Goal: Navigation & Orientation: Find specific page/section

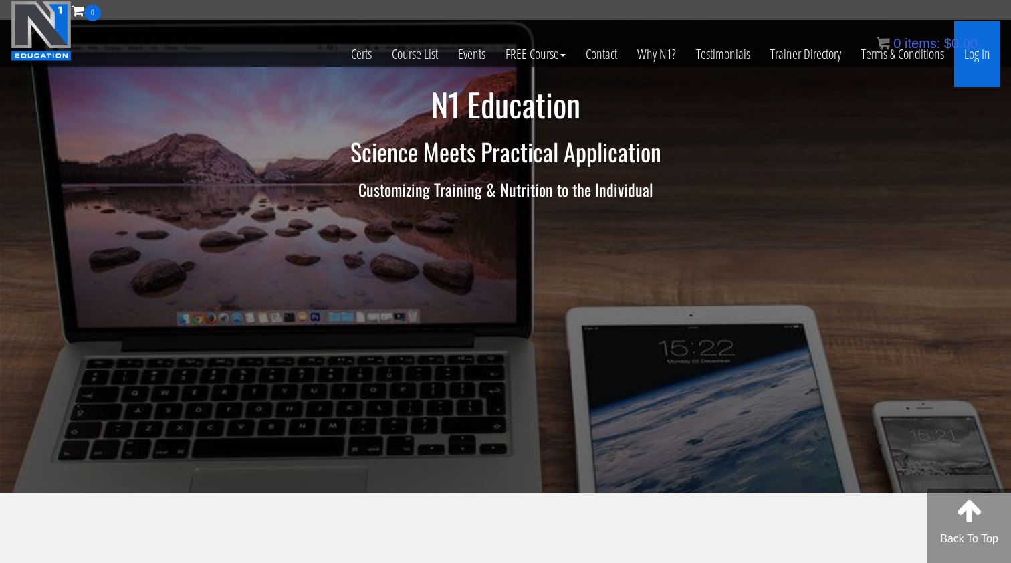
click at [980, 57] on link "Log In" at bounding box center [977, 54] width 46 height 66
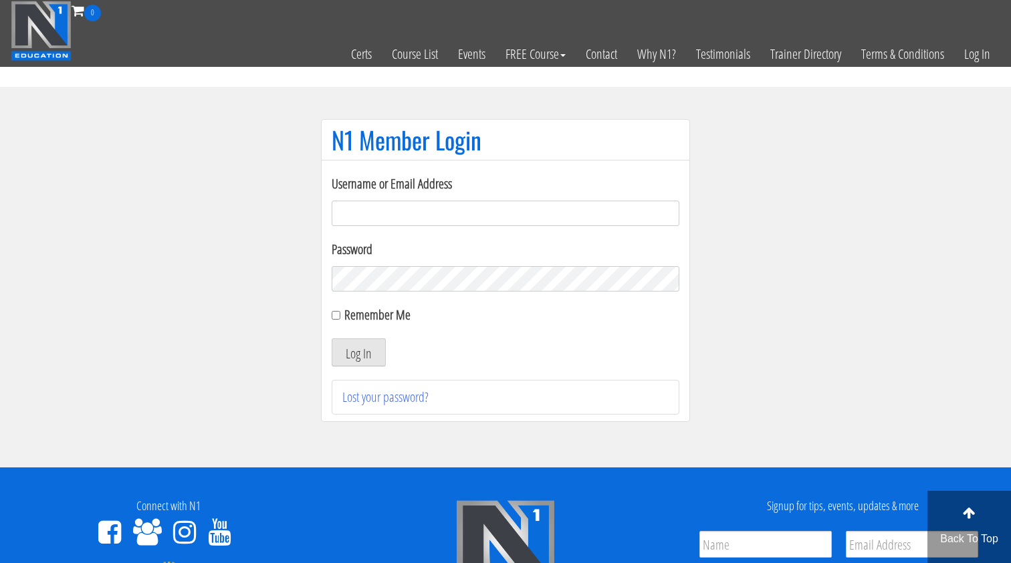
type input "[EMAIL_ADDRESS][DOMAIN_NAME]"
click at [358, 352] on button "Log In" at bounding box center [359, 352] width 54 height 28
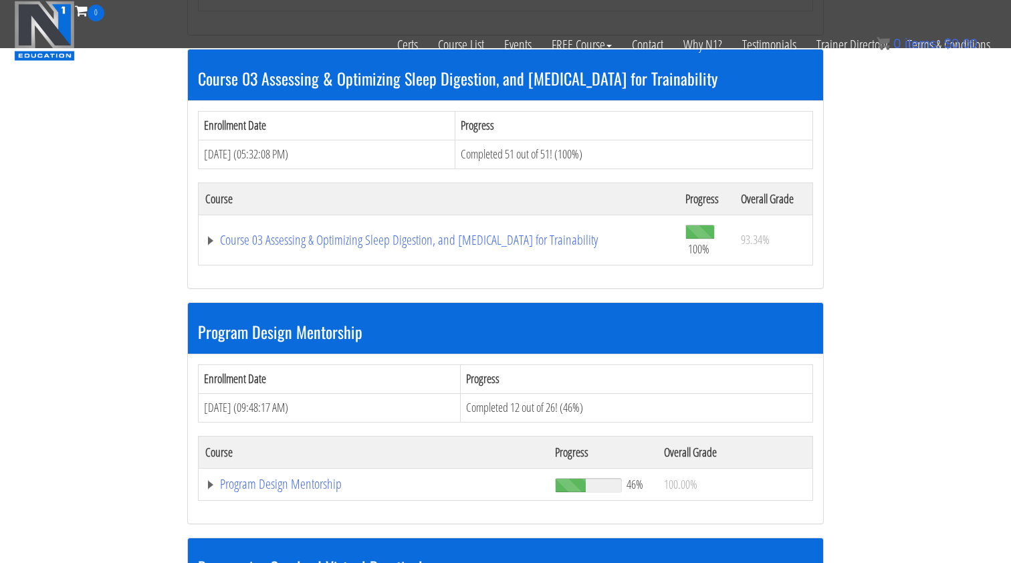
scroll to position [1136, 0]
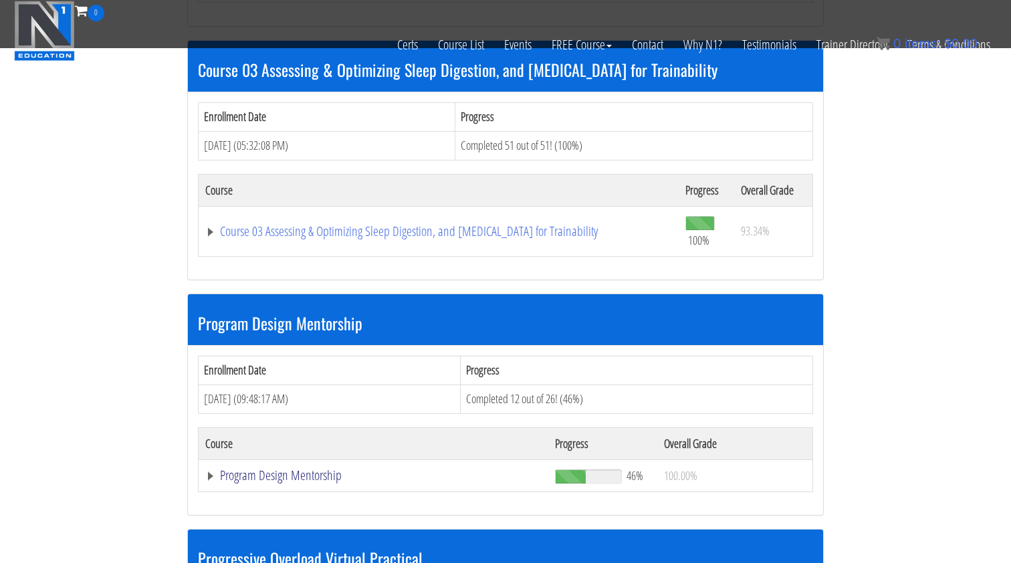
click at [315, 469] on link "Program Design Mentorship" at bounding box center [373, 475] width 336 height 13
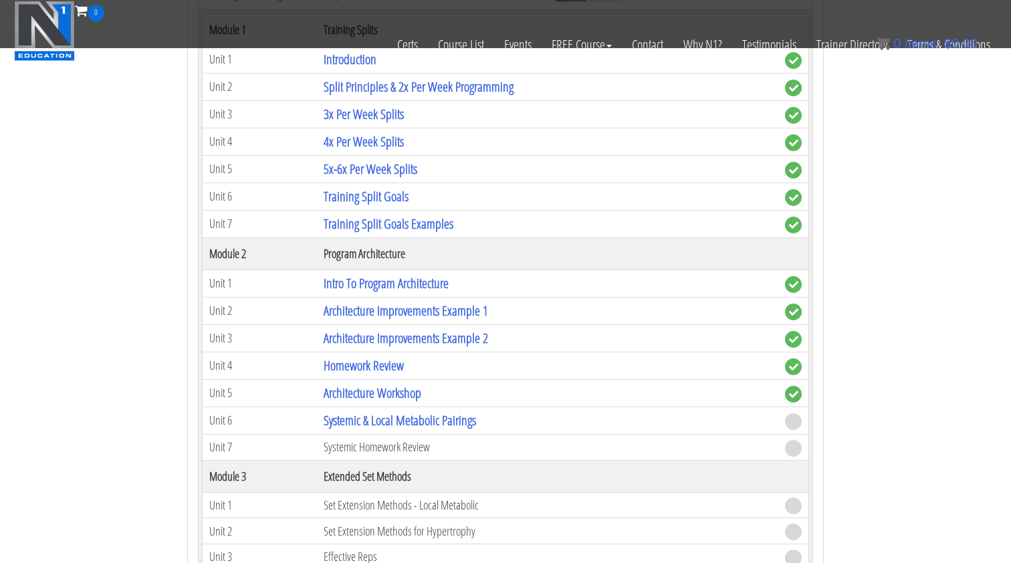
scroll to position [1640, 0]
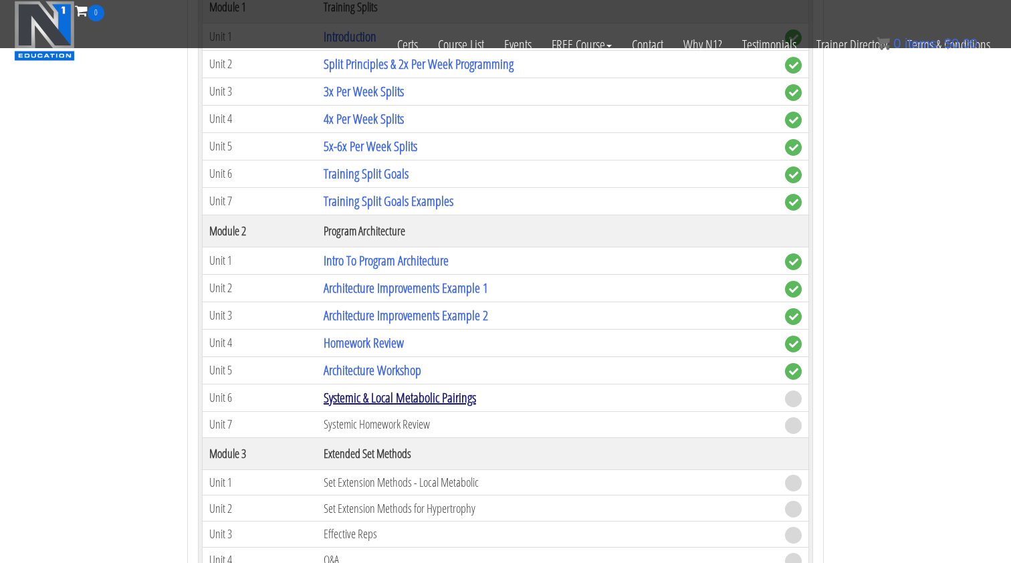
click at [440, 388] on link "Systemic & Local Metabolic Pairings" at bounding box center [400, 397] width 152 height 18
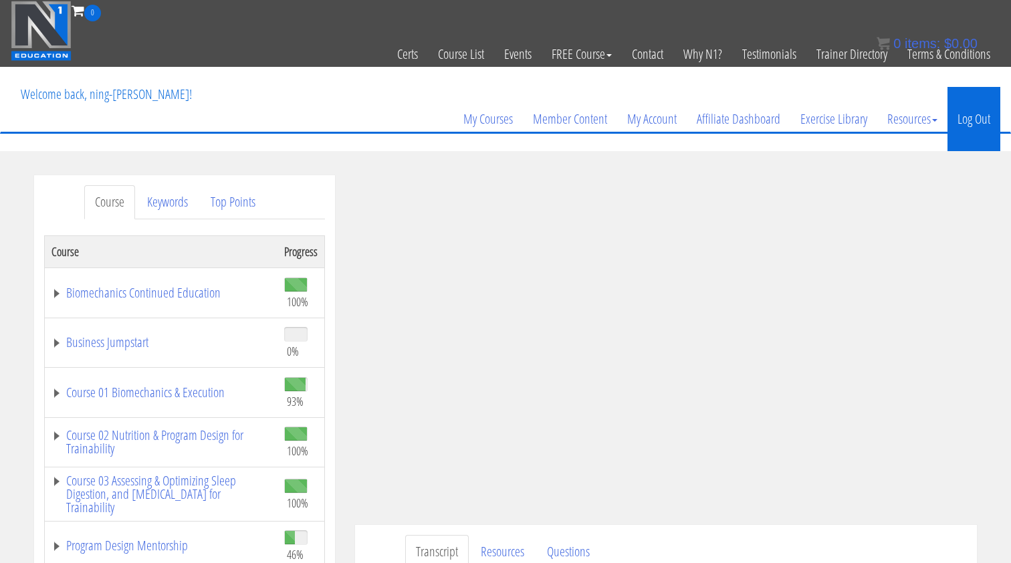
click at [990, 116] on link "Log Out" at bounding box center [973, 119] width 53 height 64
